Goal: Information Seeking & Learning: Learn about a topic

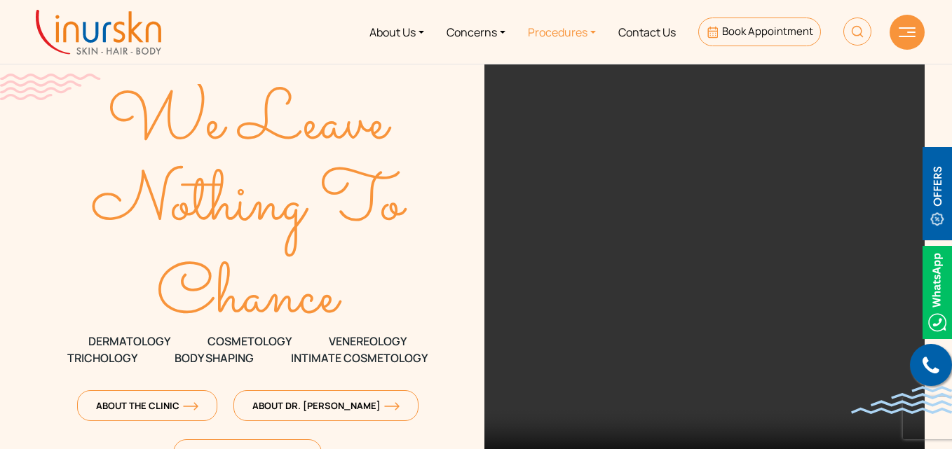
click at [546, 34] on link "Procedures" at bounding box center [562, 32] width 90 height 53
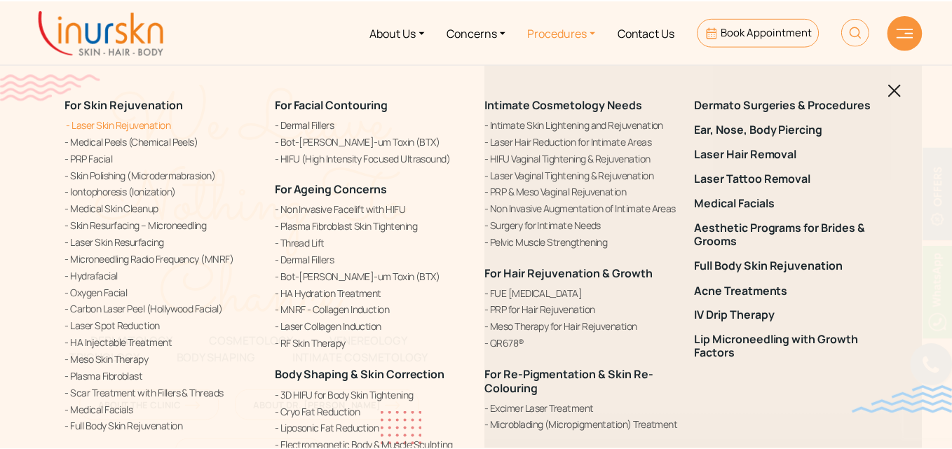
scroll to position [590, 0]
click at [142, 128] on link "Laser Skin Rejuvenation" at bounding box center [162, 124] width 194 height 15
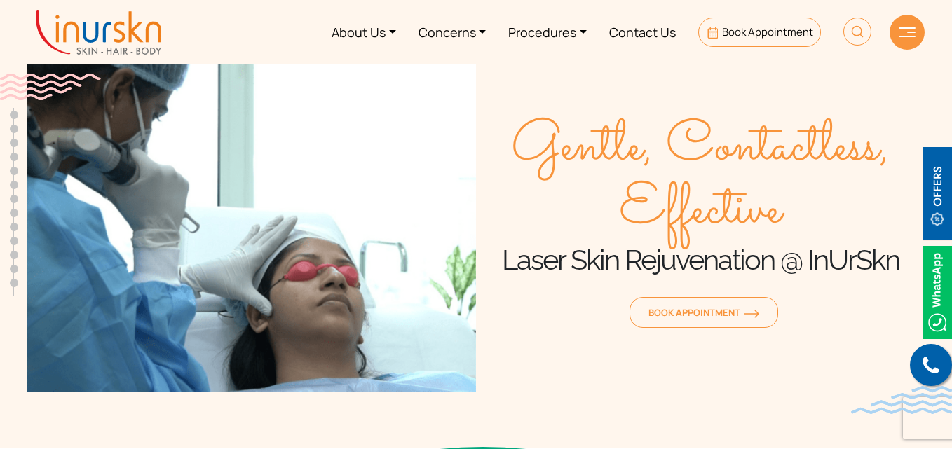
scroll to position [590, 0]
click at [545, 30] on link "Procedures" at bounding box center [547, 32] width 101 height 53
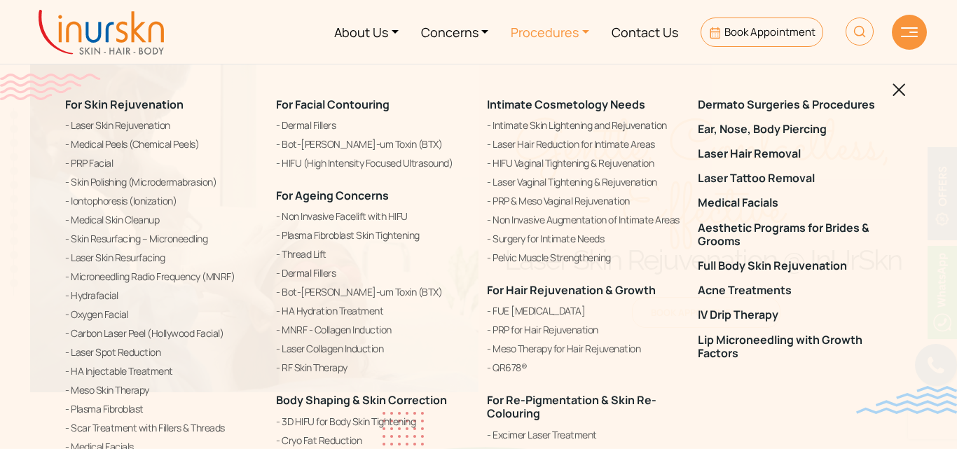
click at [0, 170] on div "For Skin Rejuvenation Laser Skin Rejuvenation Medical Peels (Chemical Peels) PR…" at bounding box center [478, 224] width 957 height 449
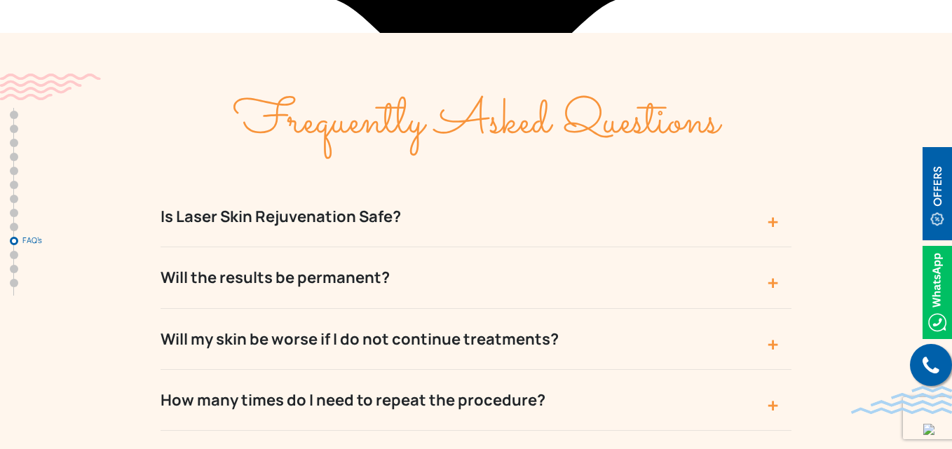
scroll to position [5781, 0]
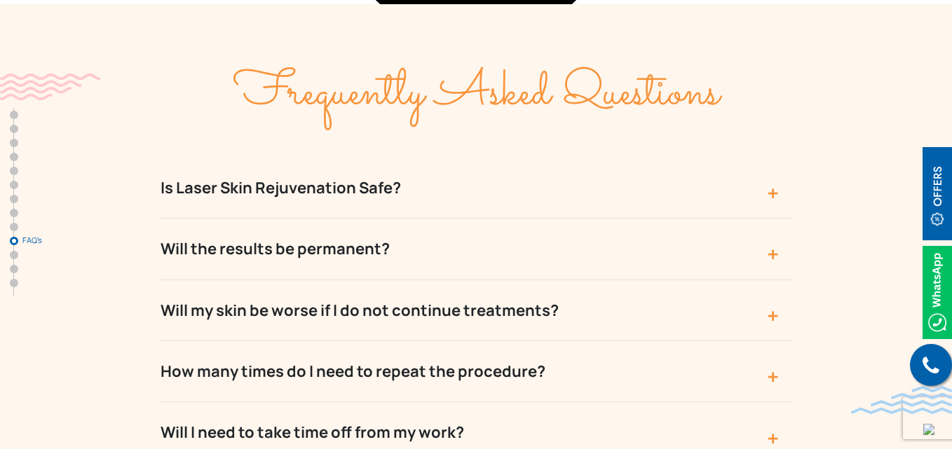
click at [475, 158] on button "Is Laser Skin Rejuvenation Safe?" at bounding box center [476, 188] width 631 height 61
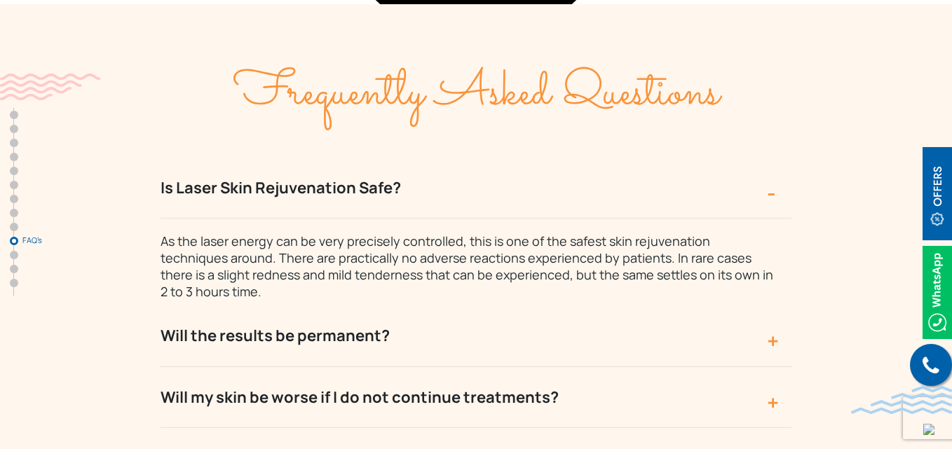
click at [478, 306] on button "Will the results be permanent?" at bounding box center [476, 336] width 631 height 61
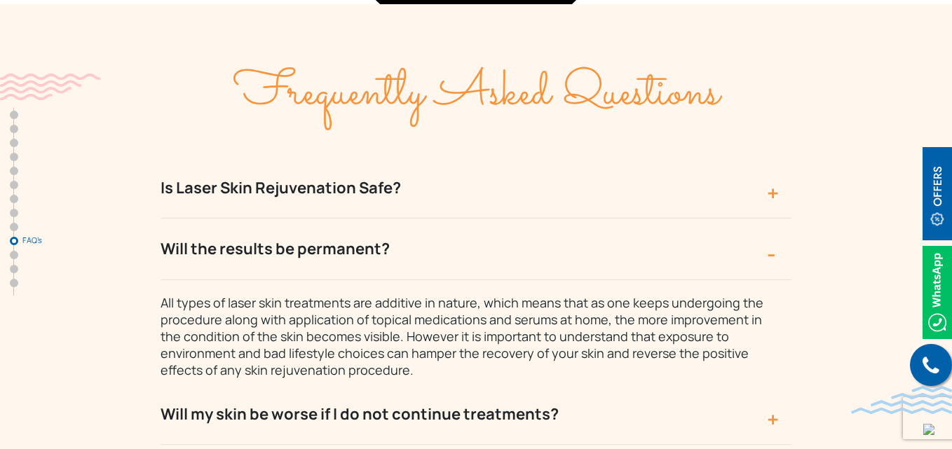
click at [486, 219] on button "Will the results be permanent?" at bounding box center [476, 249] width 631 height 61
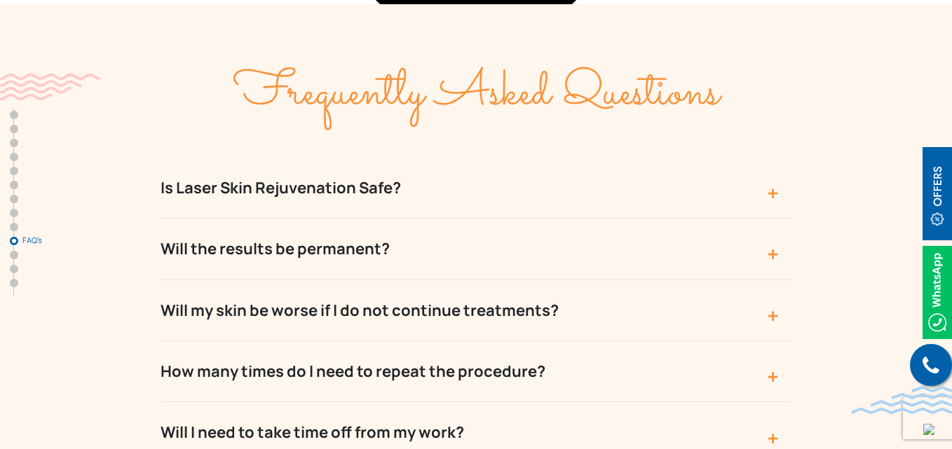
click at [533, 158] on button "Is Laser Skin Rejuvenation Safe?" at bounding box center [476, 188] width 631 height 61
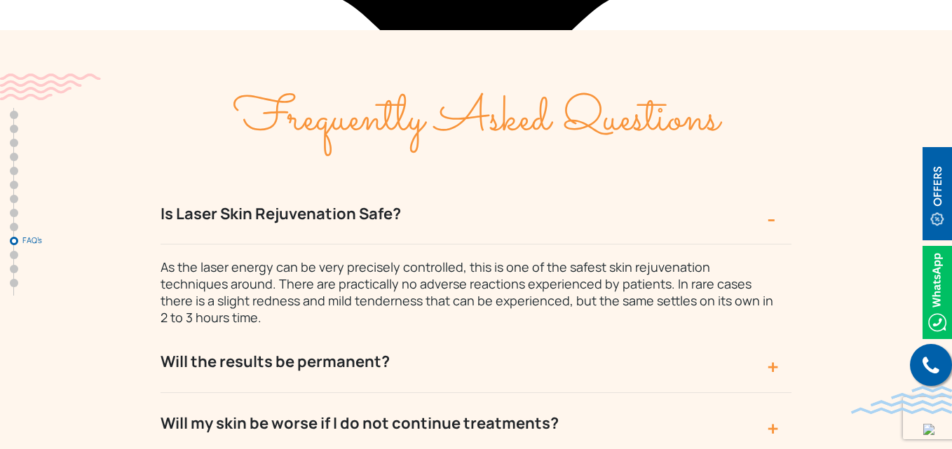
scroll to position [5756, 0]
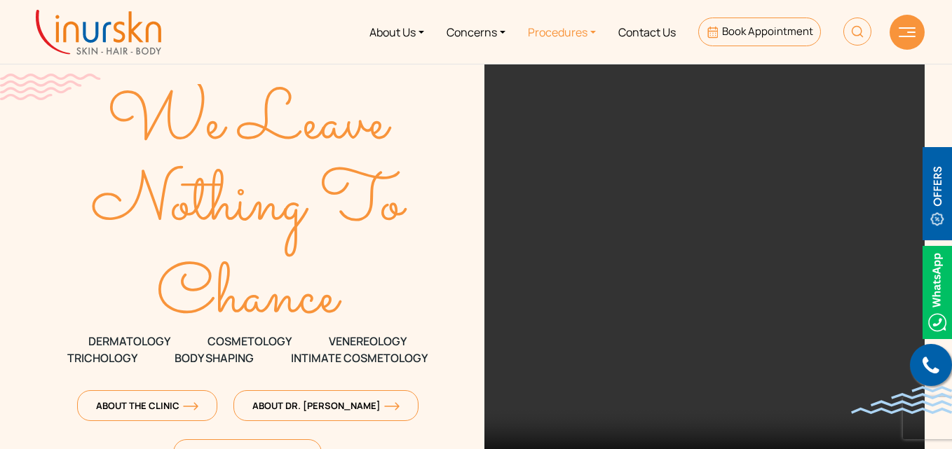
click at [540, 35] on link "Procedures" at bounding box center [562, 32] width 90 height 53
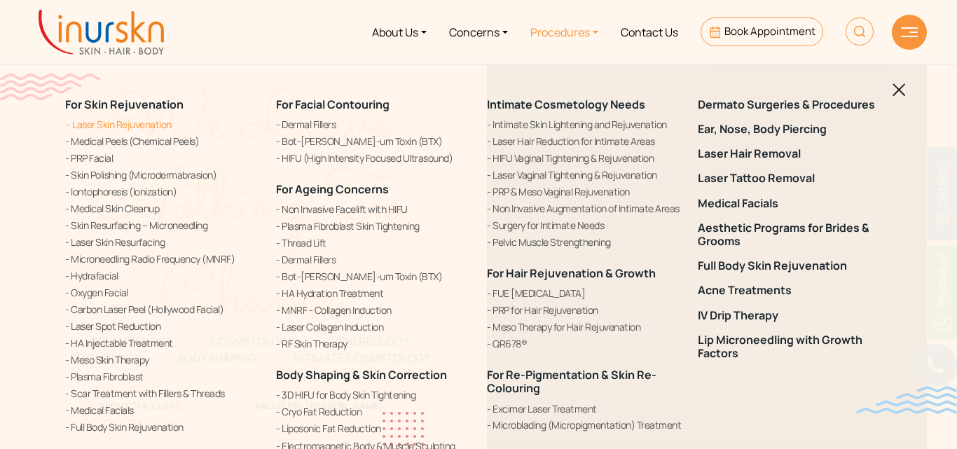
click at [129, 123] on link "Laser Skin Rejuvenation" at bounding box center [162, 124] width 194 height 15
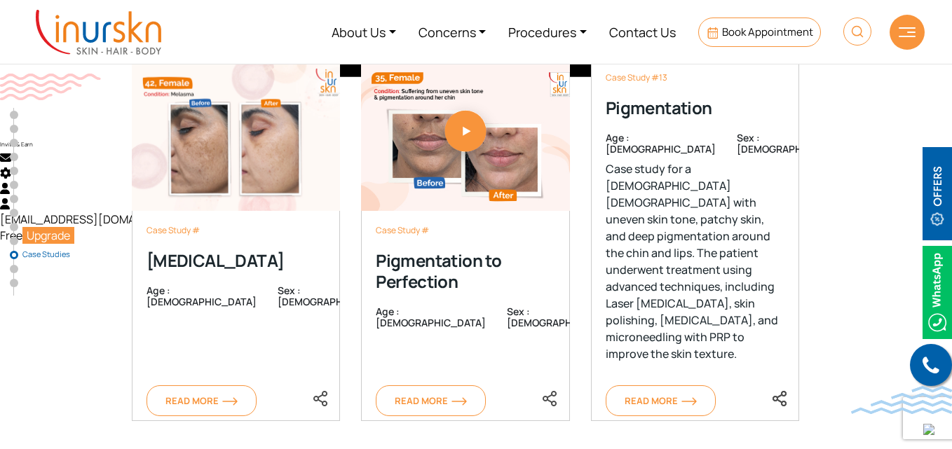
scroll to position [6758, 0]
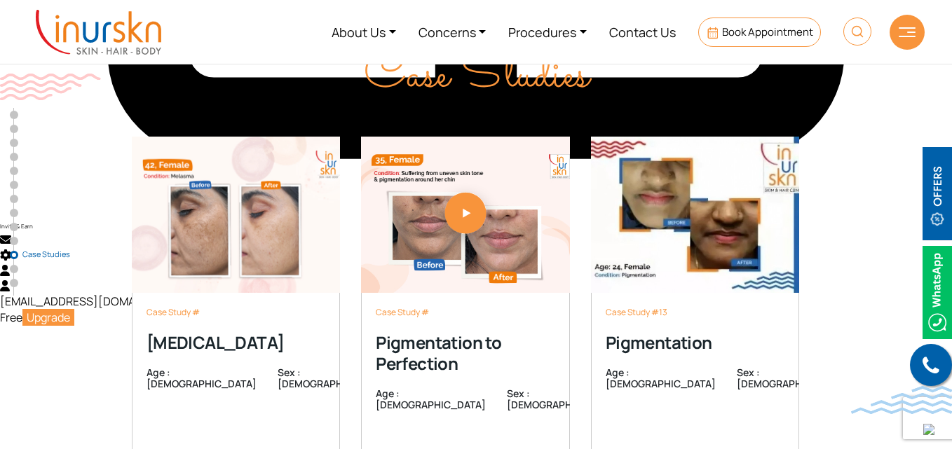
click at [866, 102] on div "Case Study # Melasma Age : 42 Sex : female Read More Case Study # Melasma Age :…" at bounding box center [475, 303] width 897 height 402
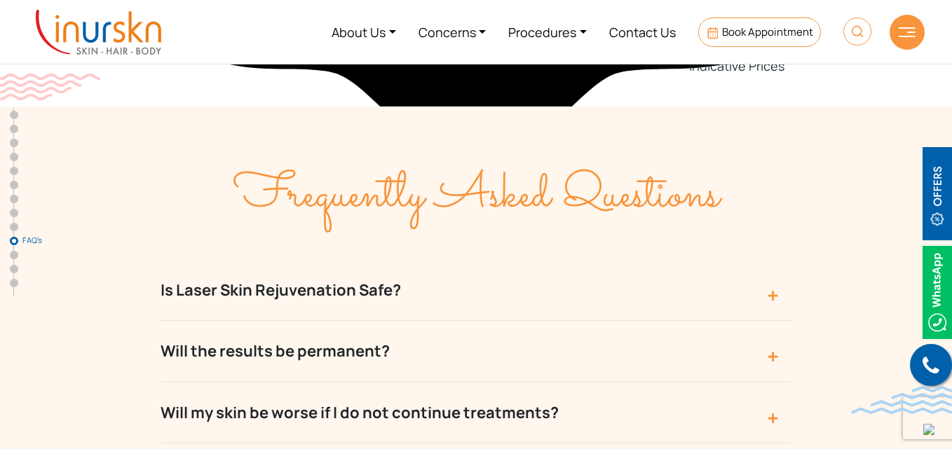
scroll to position [5674, 0]
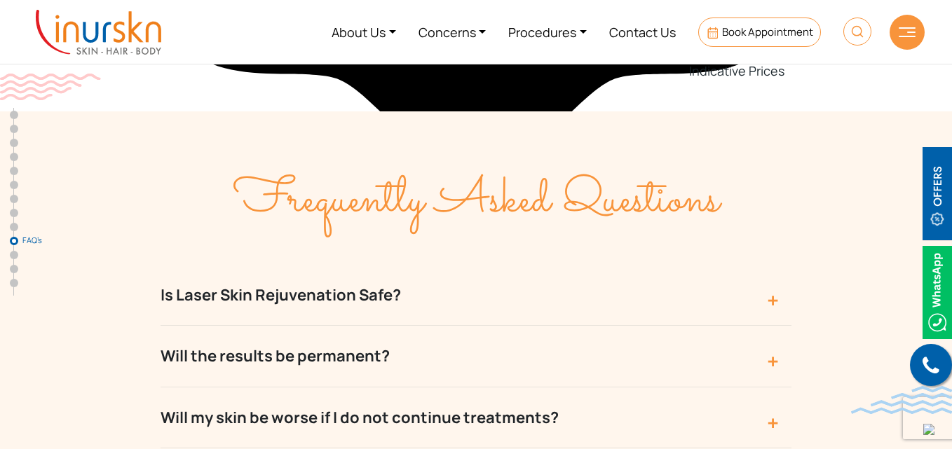
click at [767, 265] on button "Is Laser Skin Rejuvenation Safe?" at bounding box center [476, 295] width 631 height 61
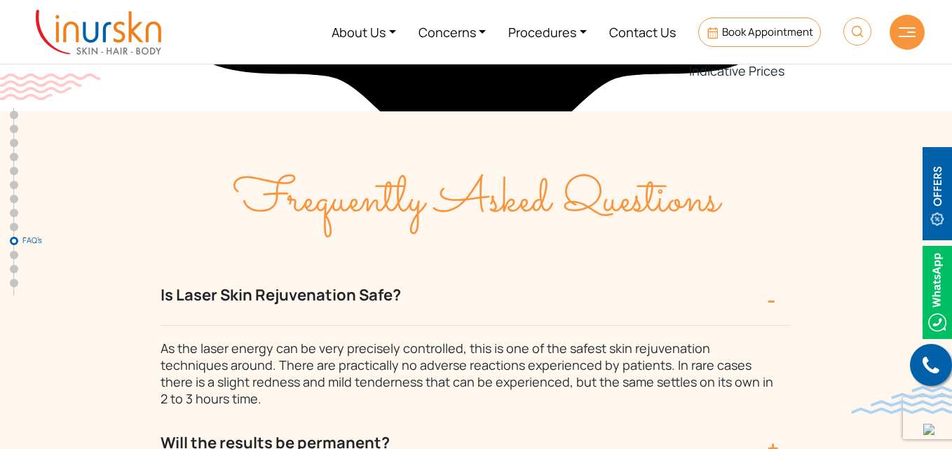
drag, startPoint x: 150, startPoint y: 195, endPoint x: 406, endPoint y: 196, distance: 255.8
type textarea "Is Laser Skin Rejuvenation Safe?"
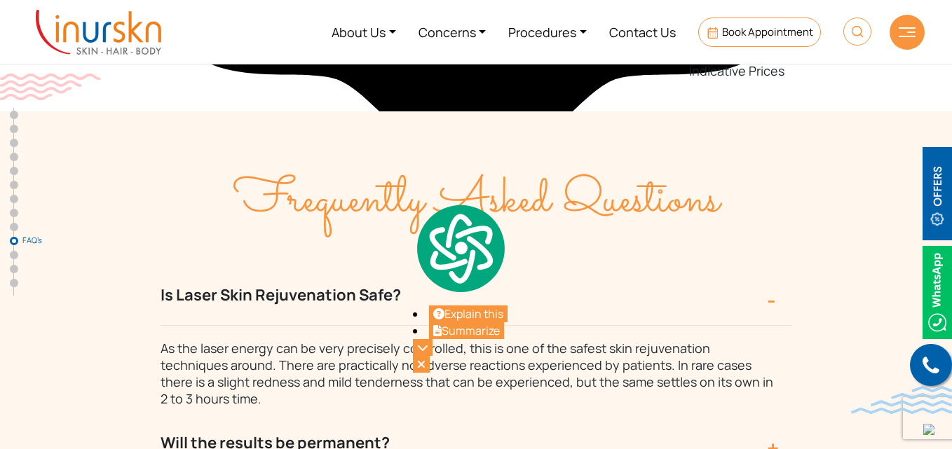
copy button "Is Laser Skin Rejuvenation Safe?"
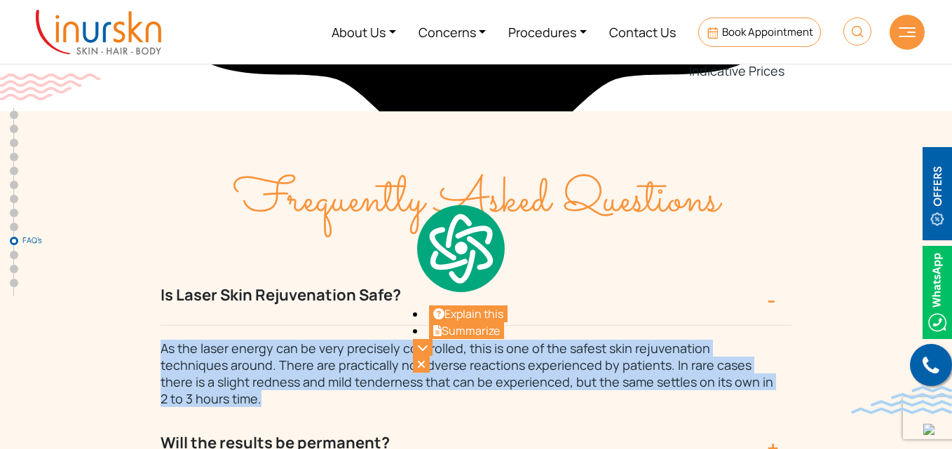
drag, startPoint x: 146, startPoint y: 252, endPoint x: 777, endPoint y: 292, distance: 632.1
copy span "As the laser energy can be very precisely controlled, this is one of the safest…"
click at [417, 413] on button "Will the results be permanent?" at bounding box center [476, 443] width 631 height 61
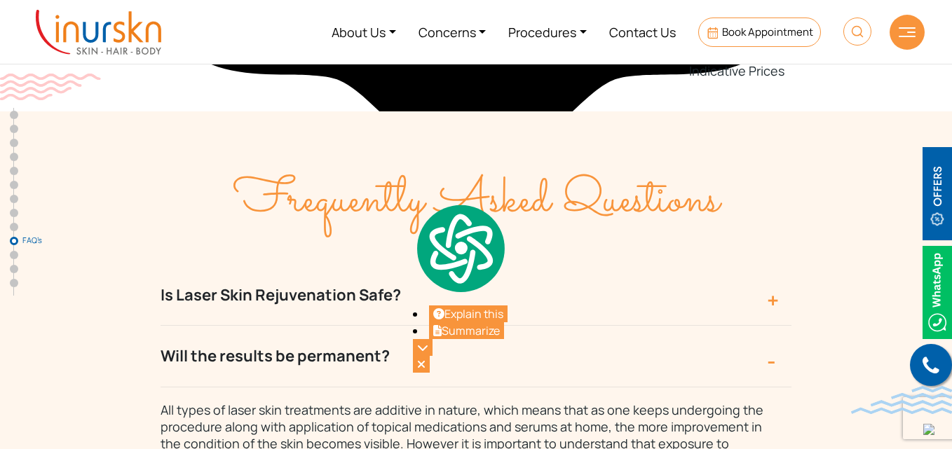
scroll to position [5689, 0]
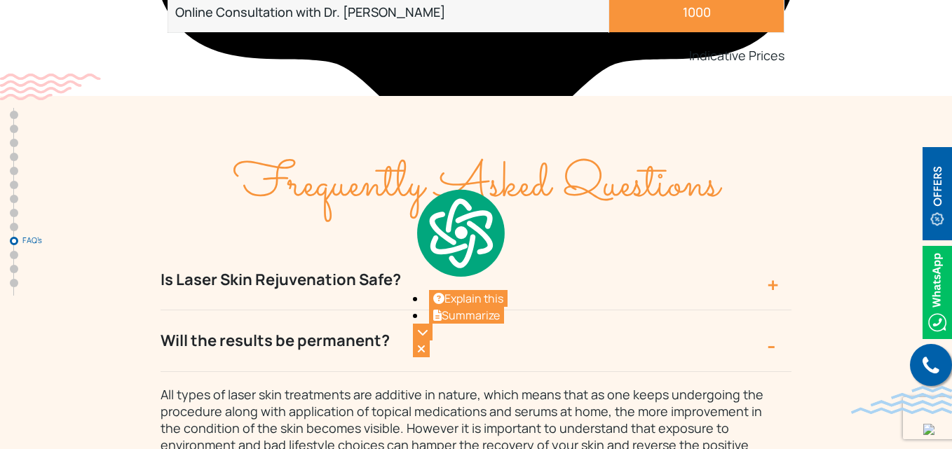
drag, startPoint x: 151, startPoint y: 250, endPoint x: 388, endPoint y: 232, distance: 236.9
copy button "Will the results be permanent?"
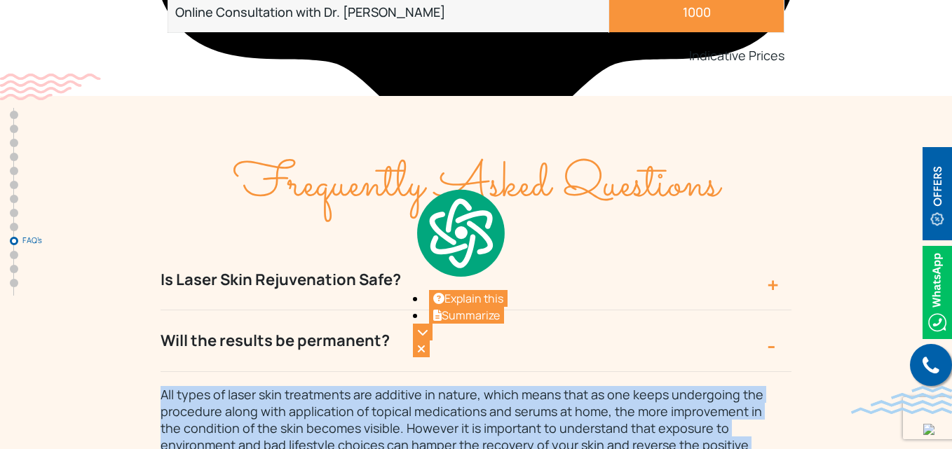
drag, startPoint x: 150, startPoint y: 296, endPoint x: 306, endPoint y: 362, distance: 169.2
copy span "All types of laser skin treatments are additive in nature, which means that as …"
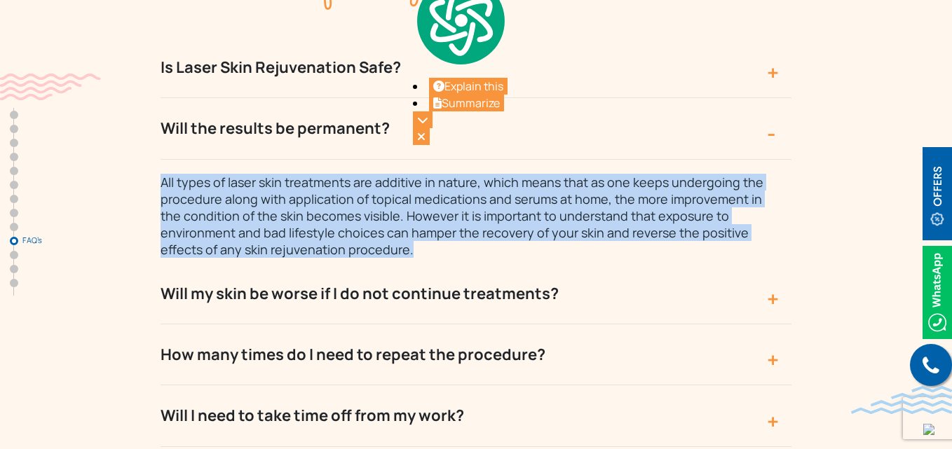
scroll to position [5895, 0]
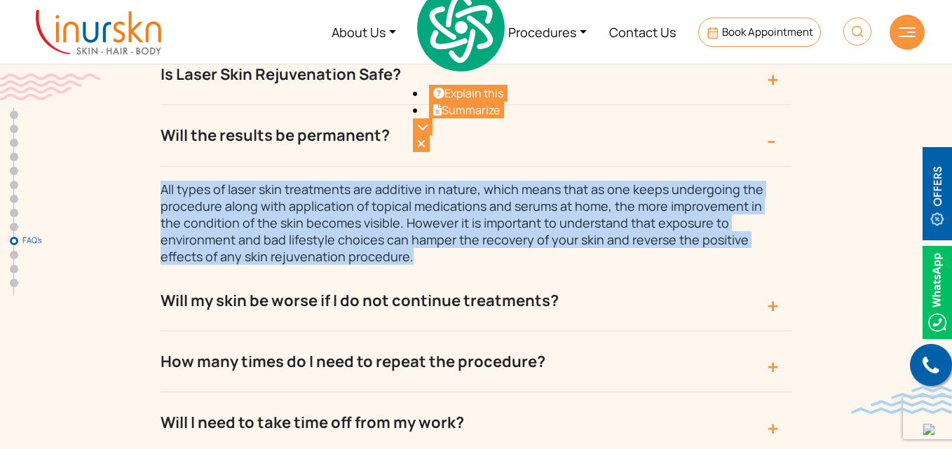
click at [460, 271] on button "Will my skin be worse if I do not continue treatments?" at bounding box center [476, 301] width 631 height 61
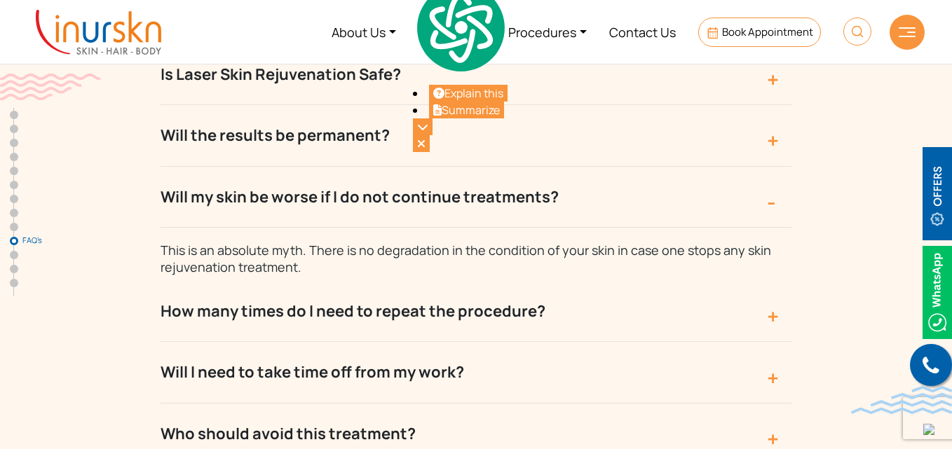
drag, startPoint x: 142, startPoint y: 103, endPoint x: 563, endPoint y: 98, distance: 420.6
click at [563, 98] on div "Frequently Asked Questions Is Laser Skin Rejuvenation Safe? As the laser energy…" at bounding box center [475, 388] width 897 height 925
copy button "Will my skin be worse if I do not continue treatments?"
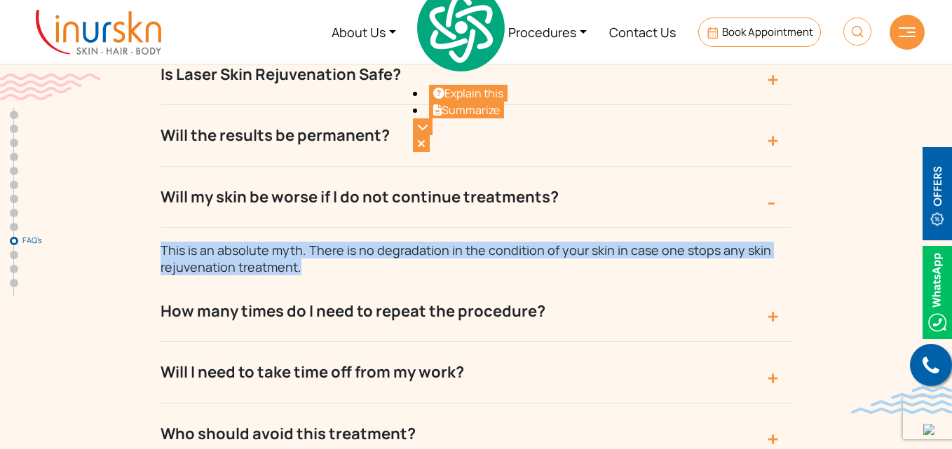
drag, startPoint x: 148, startPoint y: 149, endPoint x: 311, endPoint y: 164, distance: 164.0
click at [311, 164] on div "Frequently Asked Questions Is Laser Skin Rejuvenation Safe? As the laser energy…" at bounding box center [475, 388] width 897 height 925
copy span "This is an absolute myth. There is no degradation in the condition of your skin…"
click at [411, 281] on button "How many times do I need to repeat the procedure?" at bounding box center [476, 311] width 631 height 61
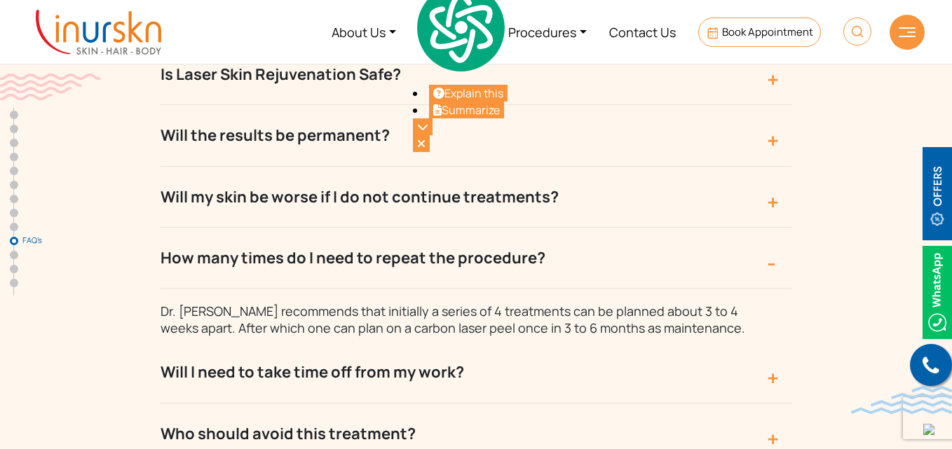
drag, startPoint x: 151, startPoint y: 159, endPoint x: 547, endPoint y: 168, distance: 395.4
click at [547, 168] on div "Frequently Asked Questions Is Laser Skin Rejuvenation Safe? As the laser energy…" at bounding box center [475, 388] width 897 height 925
copy button "How many times do I need to repeat the procedure?"
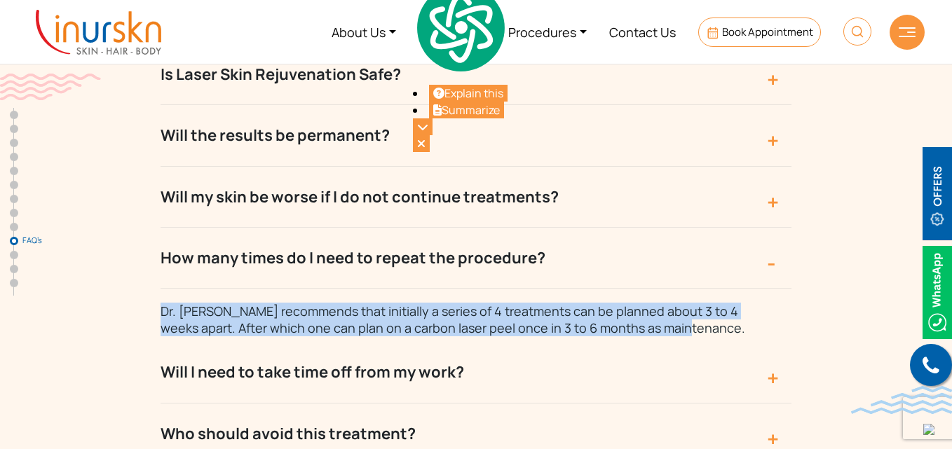
drag, startPoint x: 138, startPoint y: 214, endPoint x: 662, endPoint y: 230, distance: 523.8
click at [662, 230] on div "Frequently Asked Questions Is Laser Skin Rejuvenation Safe? As the laser energy…" at bounding box center [475, 388] width 897 height 925
copy span "Dr. Sejal recommends that initially a series of 4 treatments can be planned abo…"
click at [417, 342] on button "Will I need to take time off from my work?" at bounding box center [476, 372] width 631 height 61
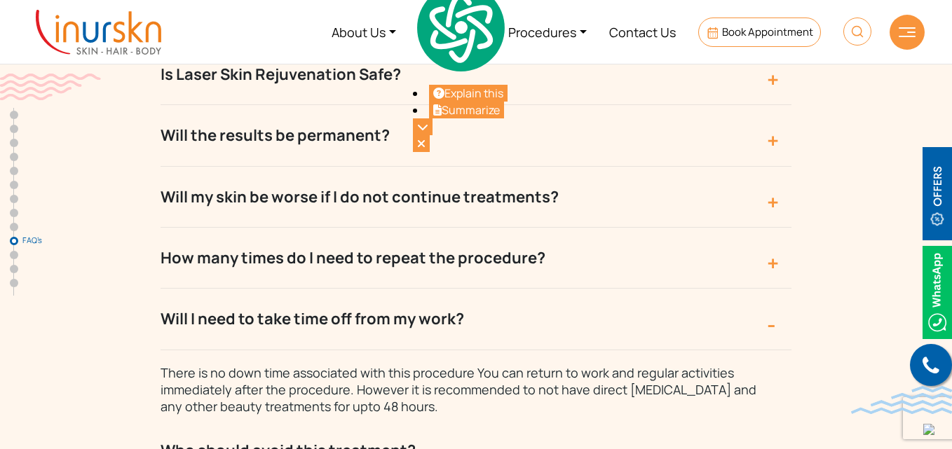
drag, startPoint x: 145, startPoint y: 226, endPoint x: 467, endPoint y: 221, distance: 321.7
click at [467, 221] on div "Frequently Asked Questions Is Laser Skin Rejuvenation Safe? As the laser energy…" at bounding box center [475, 397] width 897 height 942
copy button "Will I need to take time off from my work?"
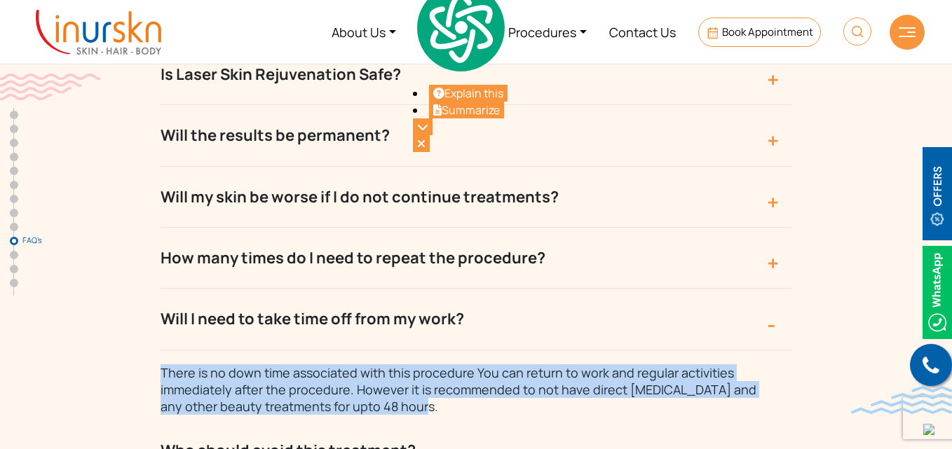
drag, startPoint x: 156, startPoint y: 275, endPoint x: 412, endPoint y: 308, distance: 258.7
click at [412, 308] on div "Frequently Asked Questions Is Laser Skin Rejuvenation Safe? As the laser energy…" at bounding box center [475, 397] width 897 height 942
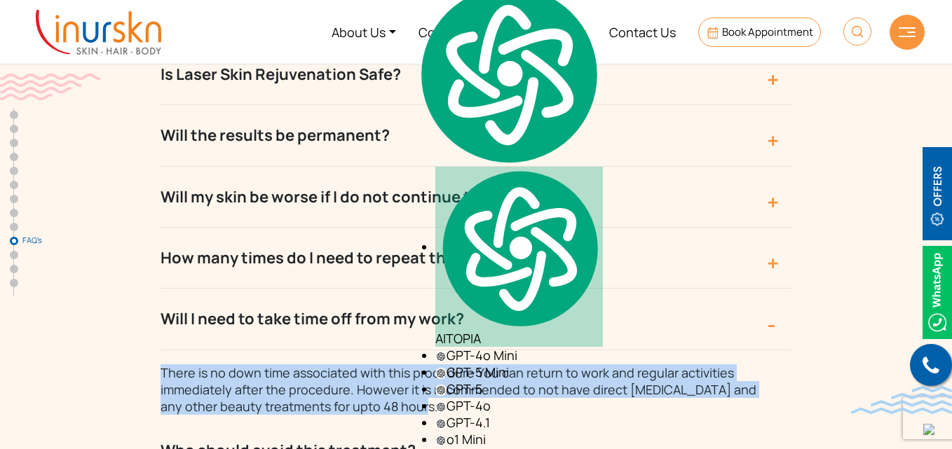
click at [540, 32] on link "Procedures" at bounding box center [547, 32] width 101 height 53
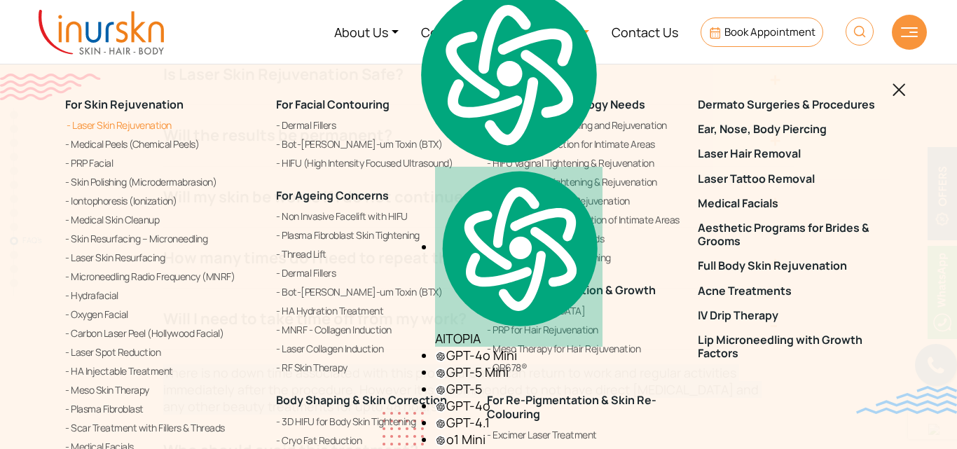
click at [130, 125] on link "Laser Skin Rejuvenation" at bounding box center [162, 125] width 194 height 17
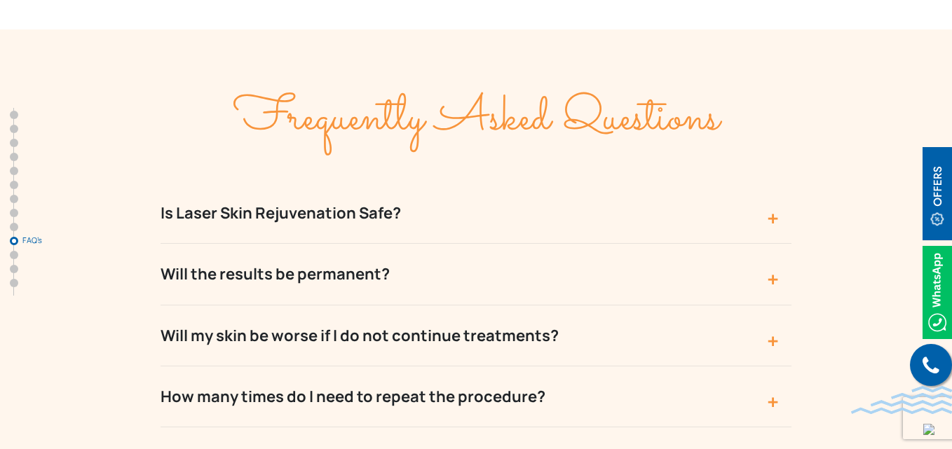
scroll to position [5756, 0]
